Goal: Information Seeking & Learning: Find specific fact

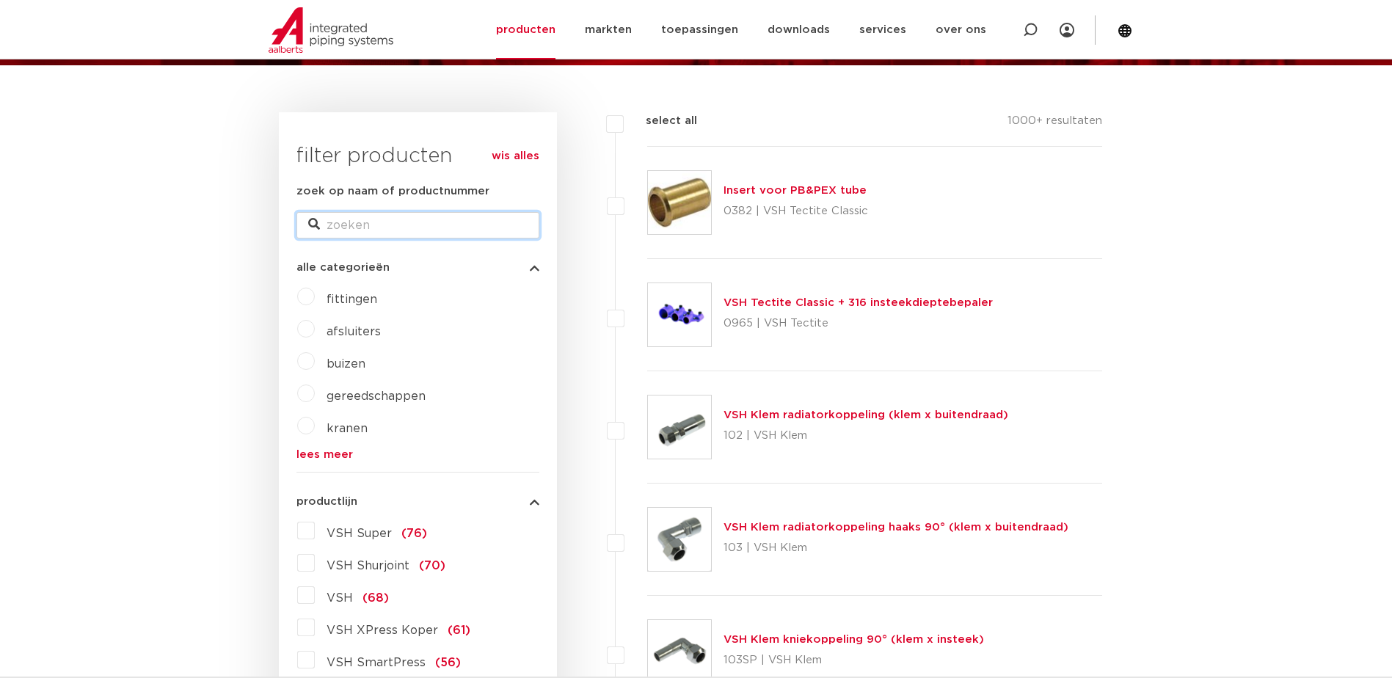
click at [349, 235] on input "zoek op naam of productnummer" at bounding box center [418, 225] width 243 height 26
paste input "4244064"
type input "4244064"
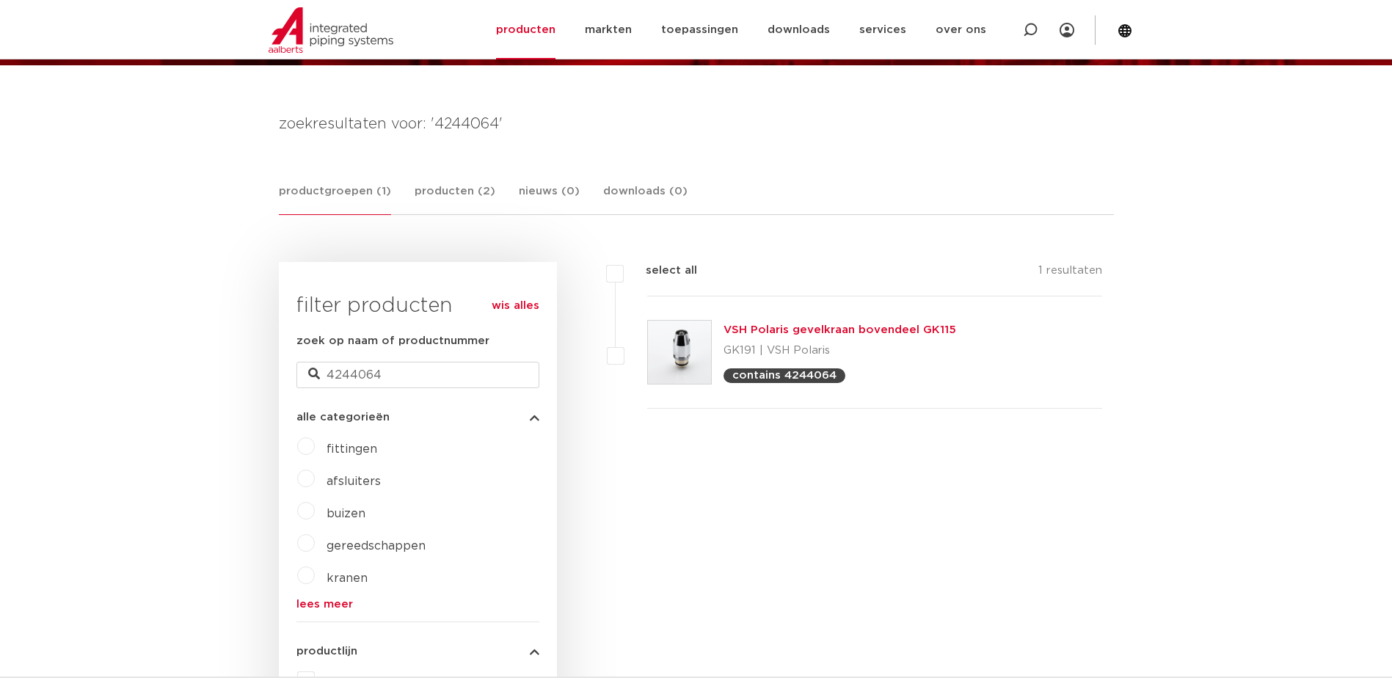
click at [683, 346] on img at bounding box center [679, 352] width 63 height 63
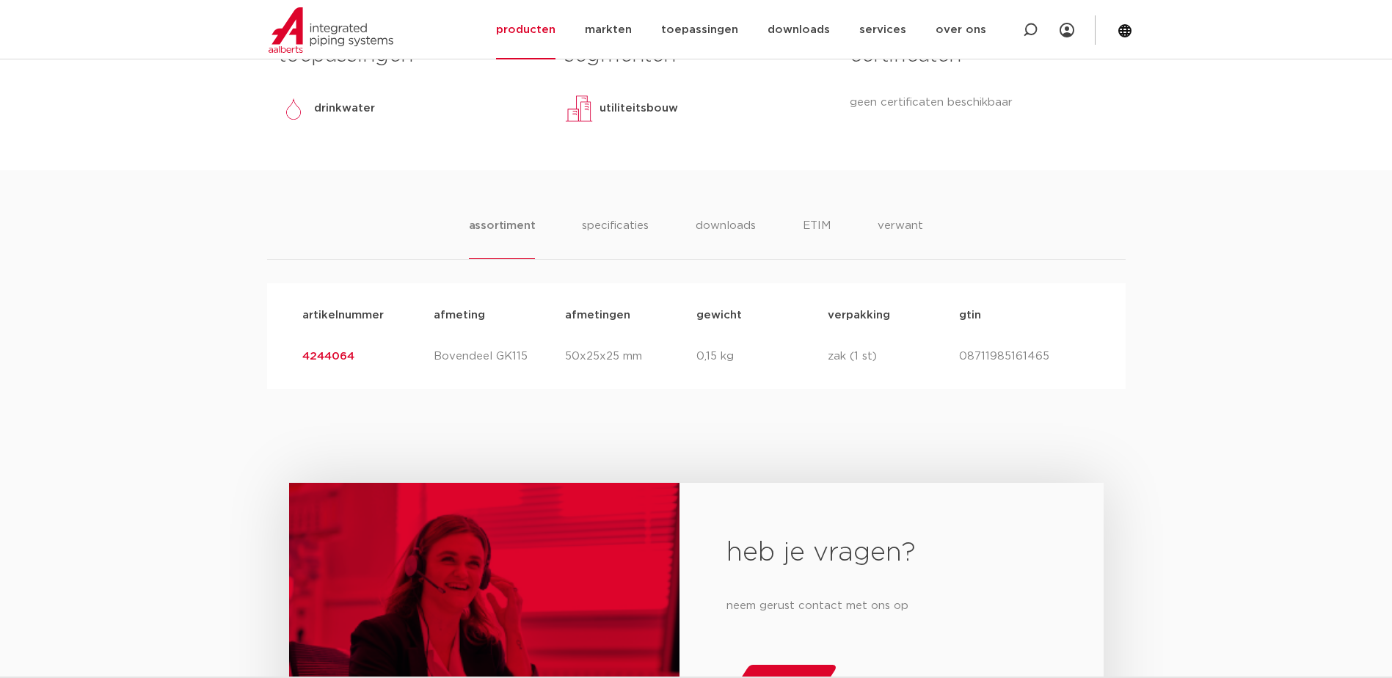
scroll to position [710, 0]
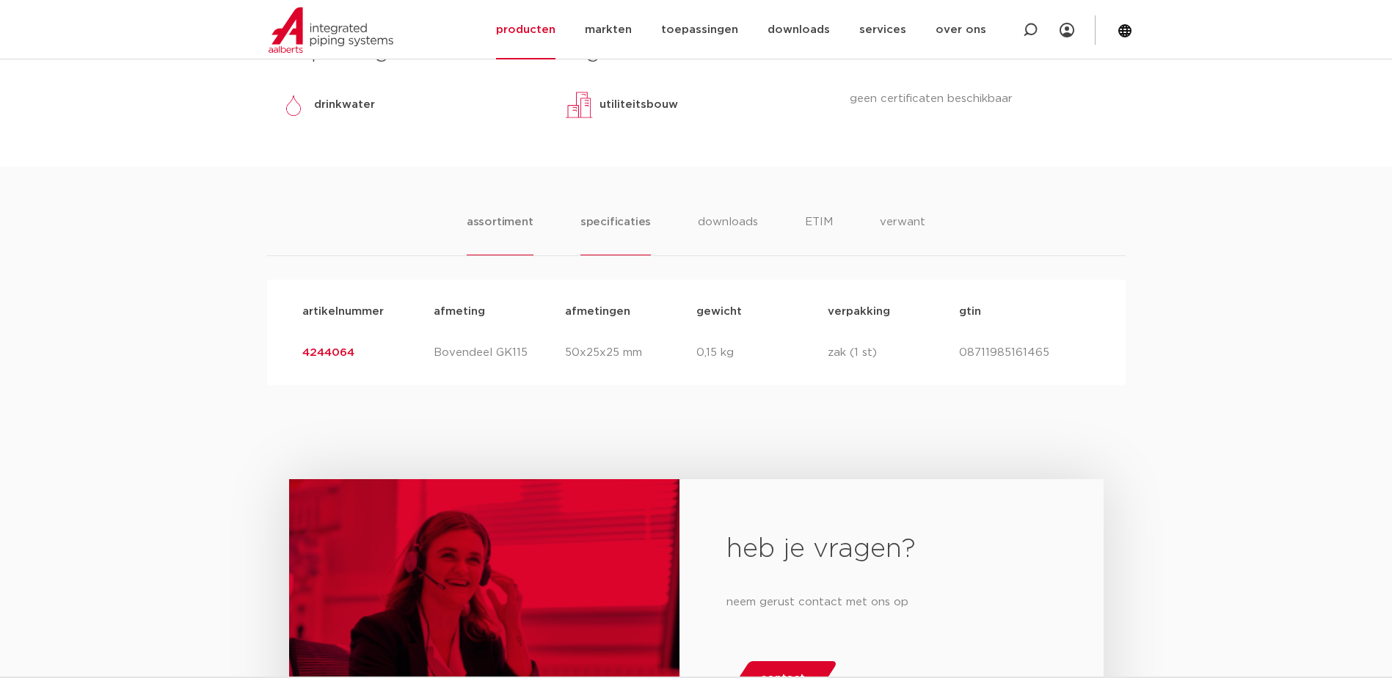
click at [634, 217] on li "specificaties" at bounding box center [616, 235] width 70 height 42
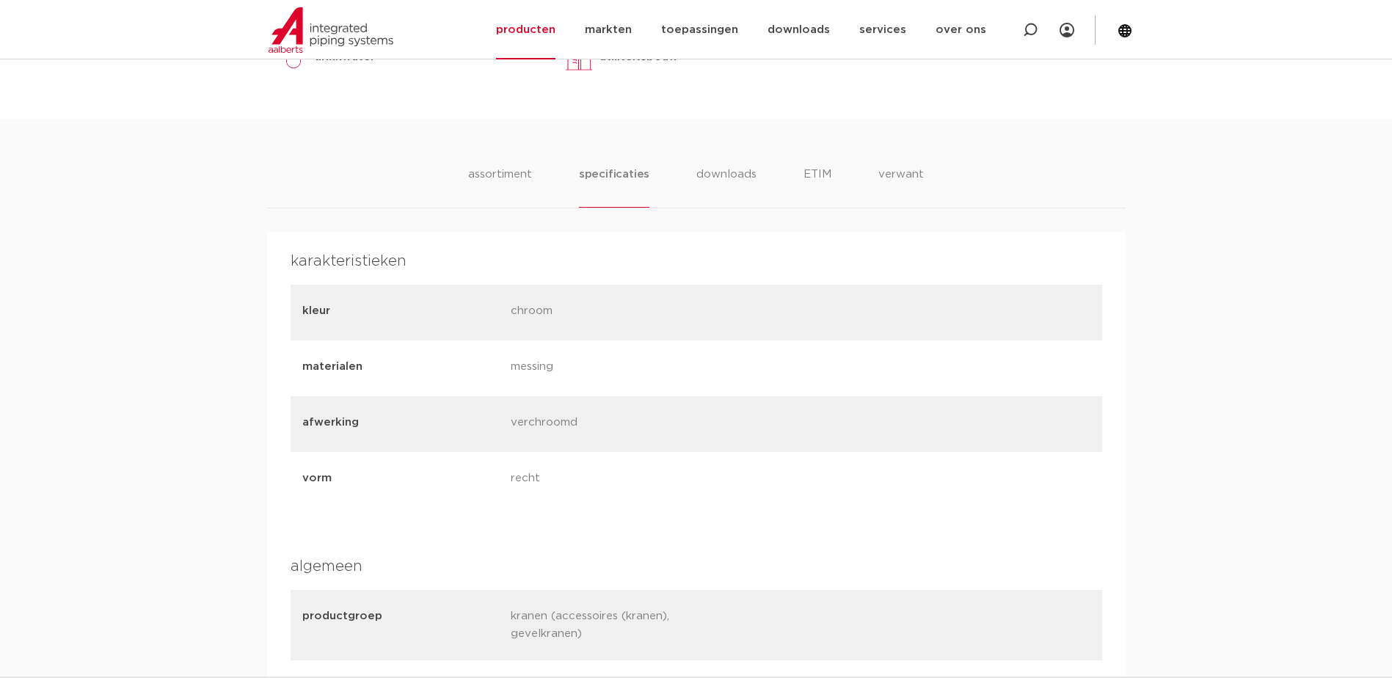
scroll to position [758, 0]
click at [575, 353] on div "materialen messing" at bounding box center [697, 368] width 812 height 56
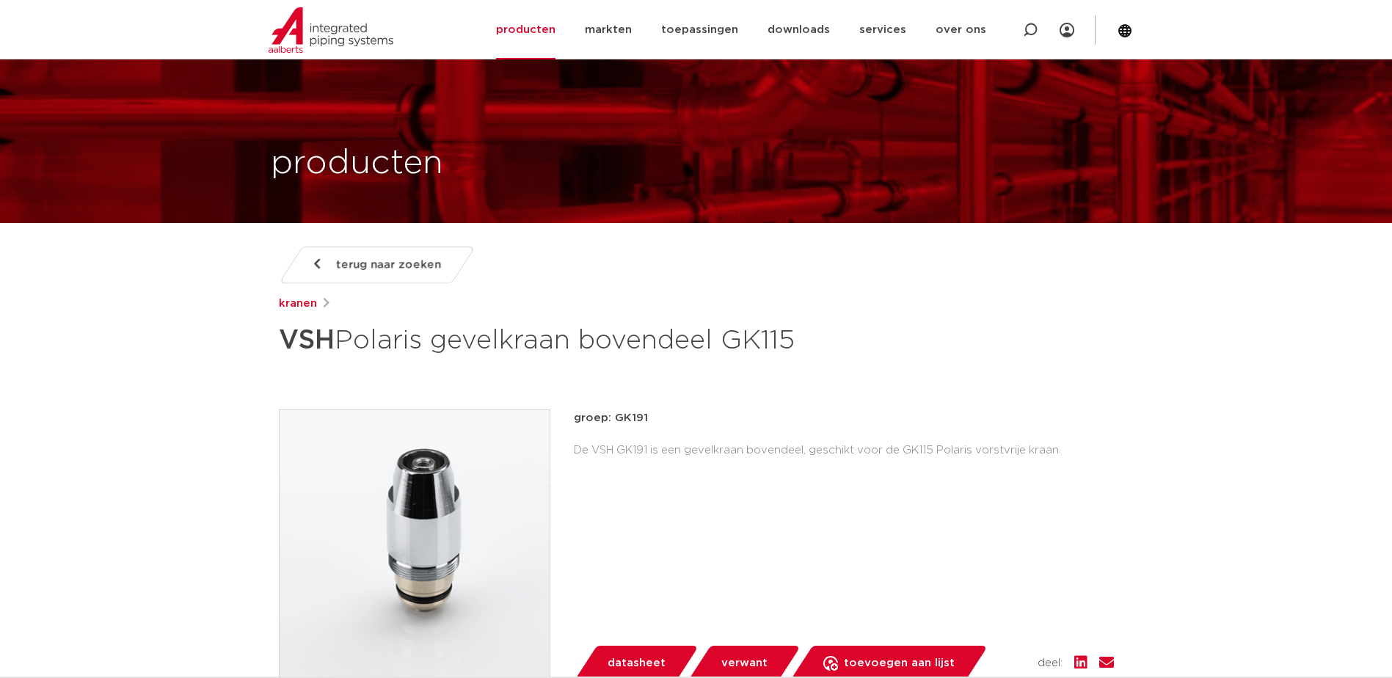
scroll to position [0, 0]
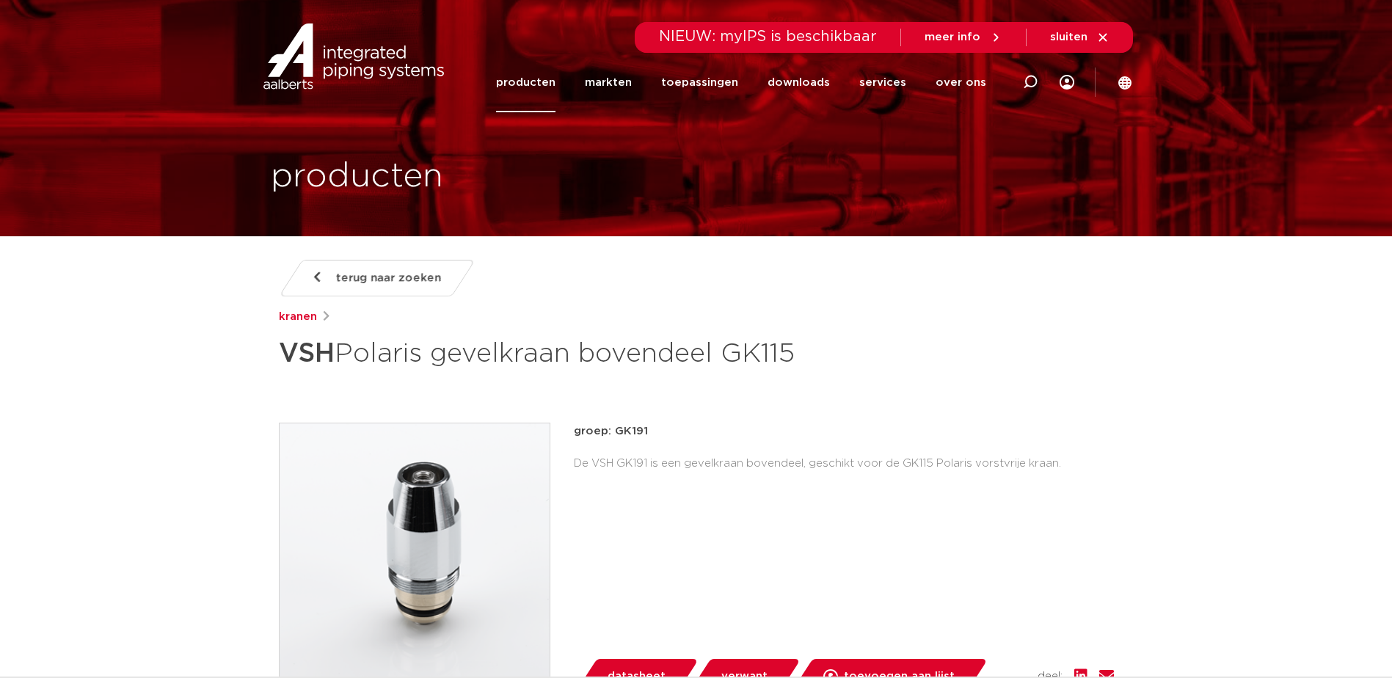
click at [333, 276] on link "terug naar zoeken" at bounding box center [376, 278] width 197 height 37
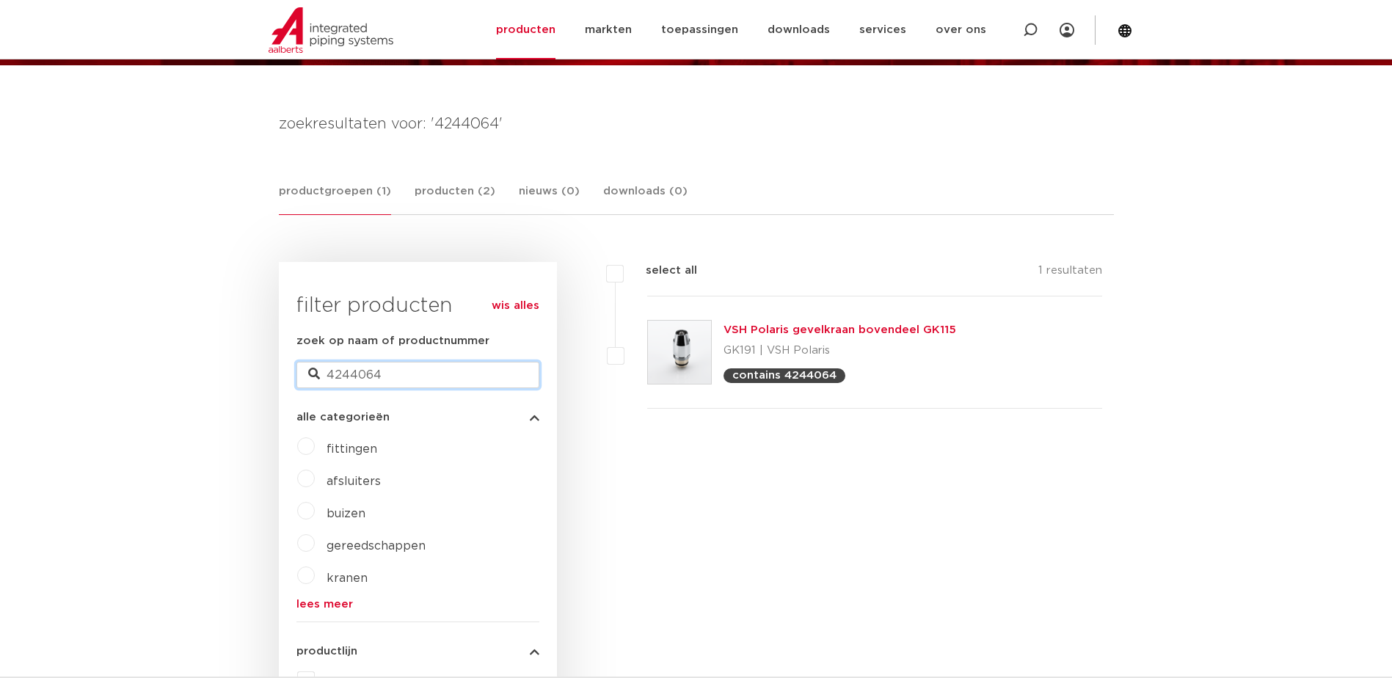
drag, startPoint x: 407, startPoint y: 377, endPoint x: 230, endPoint y: 375, distance: 176.9
paste input "0500632"
type input "0500632"
click at [683, 350] on img at bounding box center [679, 352] width 63 height 63
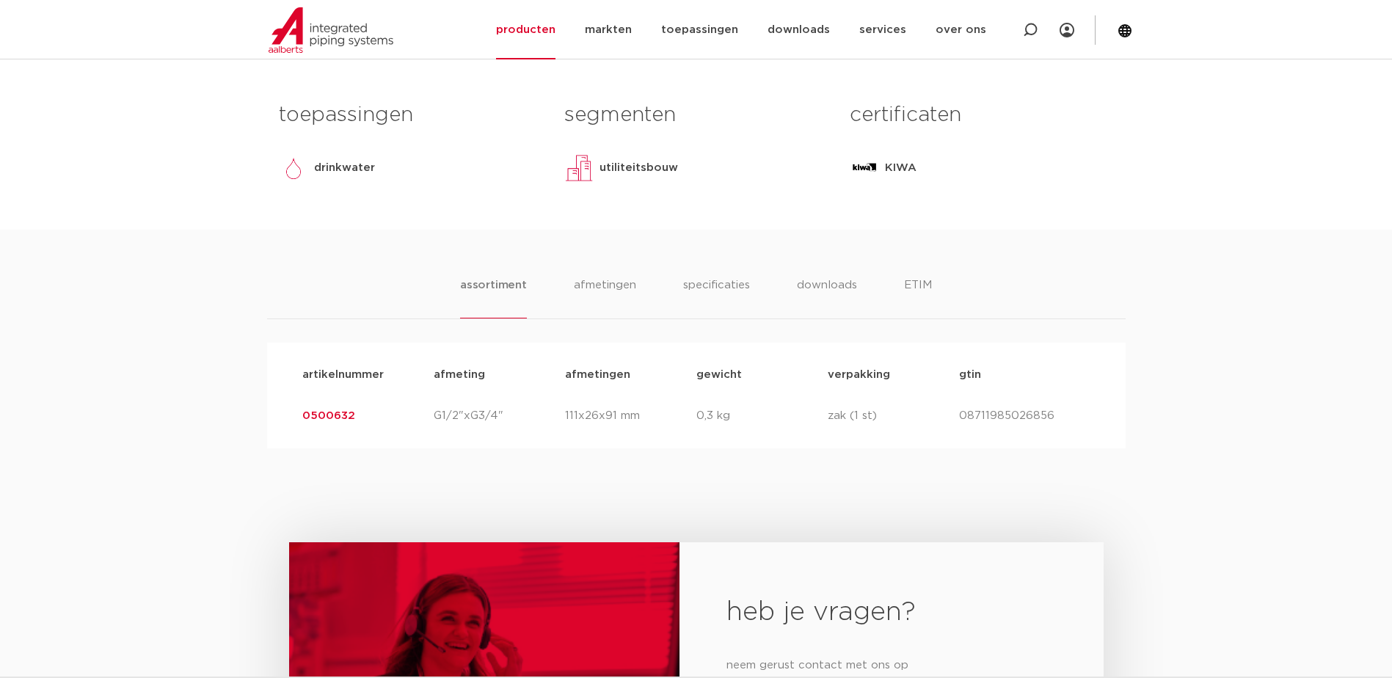
scroll to position [653, 0]
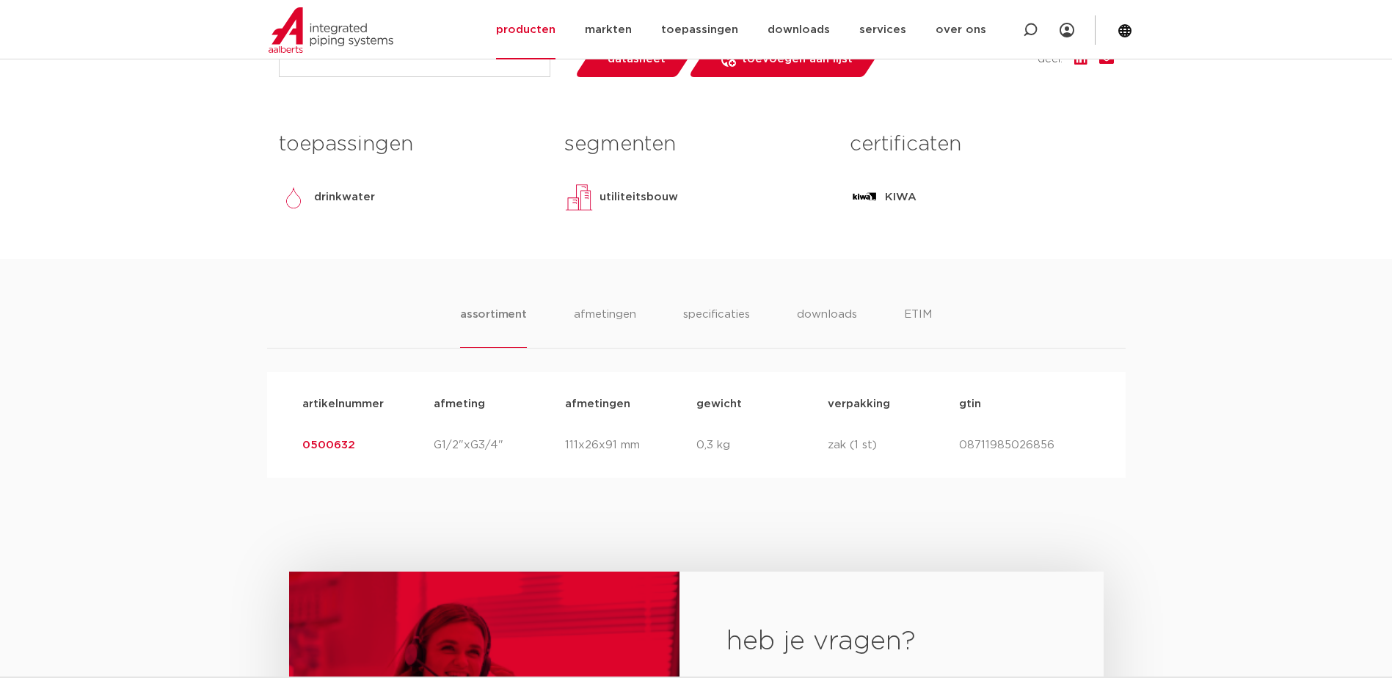
click at [592, 447] on p "111x26x91 mm" at bounding box center [630, 446] width 131 height 18
click at [707, 313] on li "specificaties" at bounding box center [716, 327] width 70 height 42
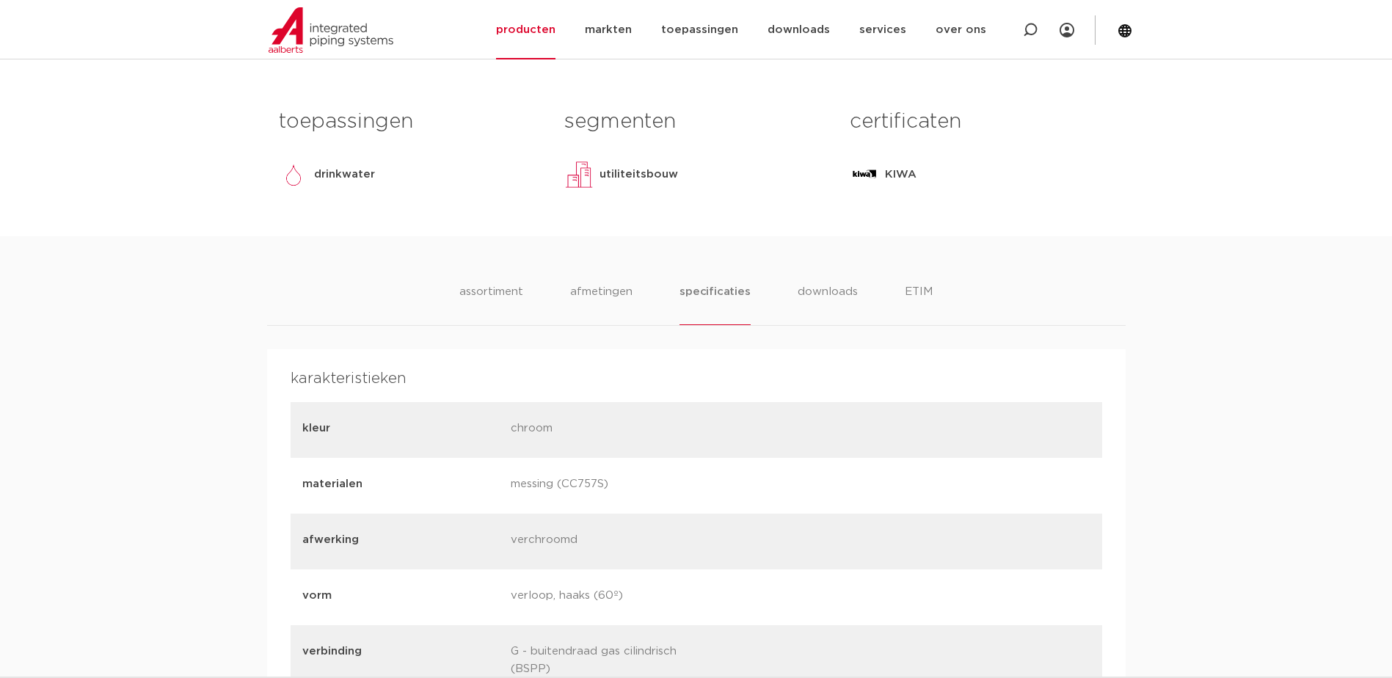
scroll to position [701, 0]
